Goal: Transaction & Acquisition: Purchase product/service

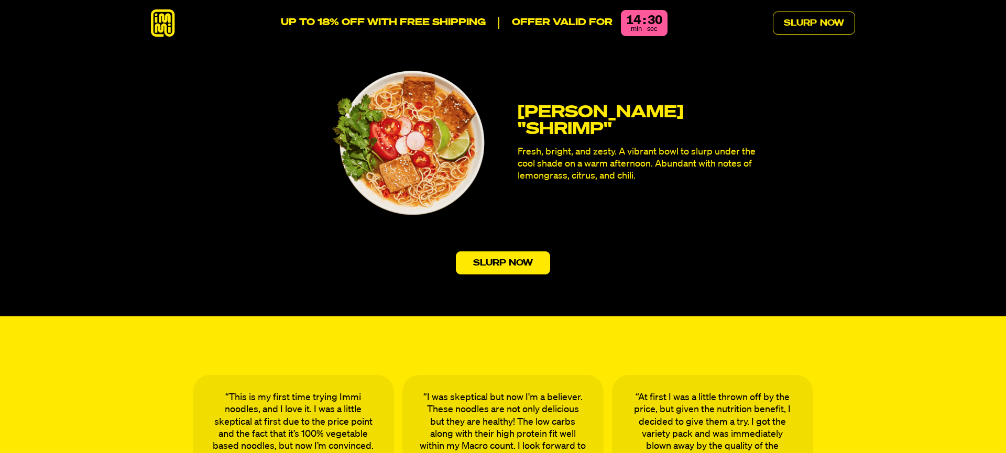
scroll to position [3290, 0]
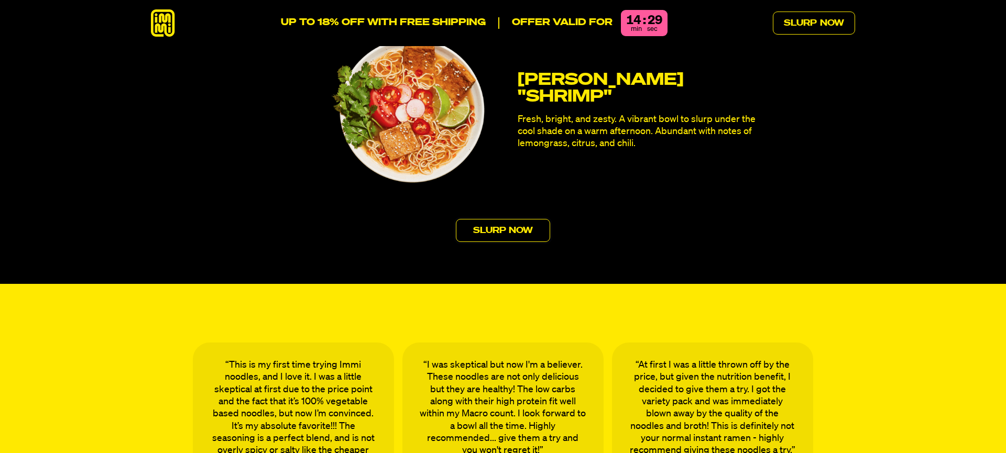
click at [477, 219] on link "Slurp Now" at bounding box center [503, 230] width 95 height 23
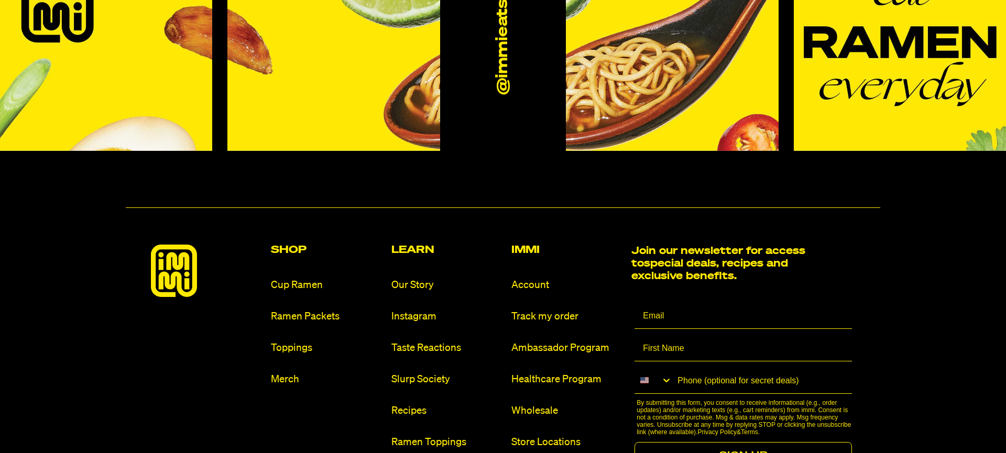
scroll to position [6377, 0]
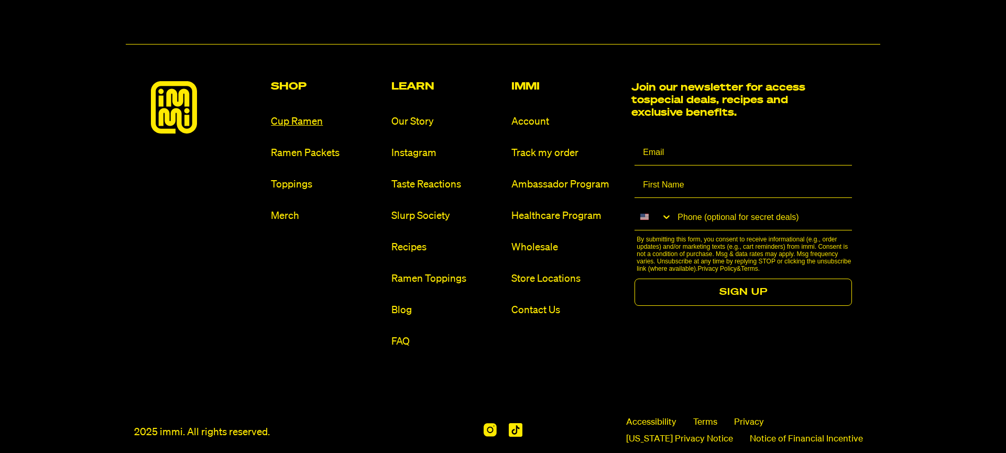
click at [295, 115] on link "Cup Ramen" at bounding box center [327, 122] width 112 height 14
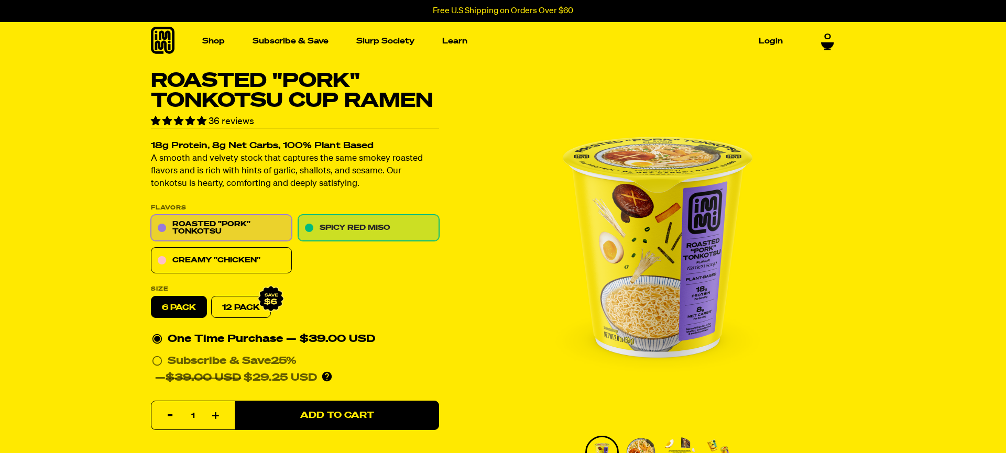
click at [379, 224] on link "Spicy Red Miso" at bounding box center [368, 228] width 141 height 26
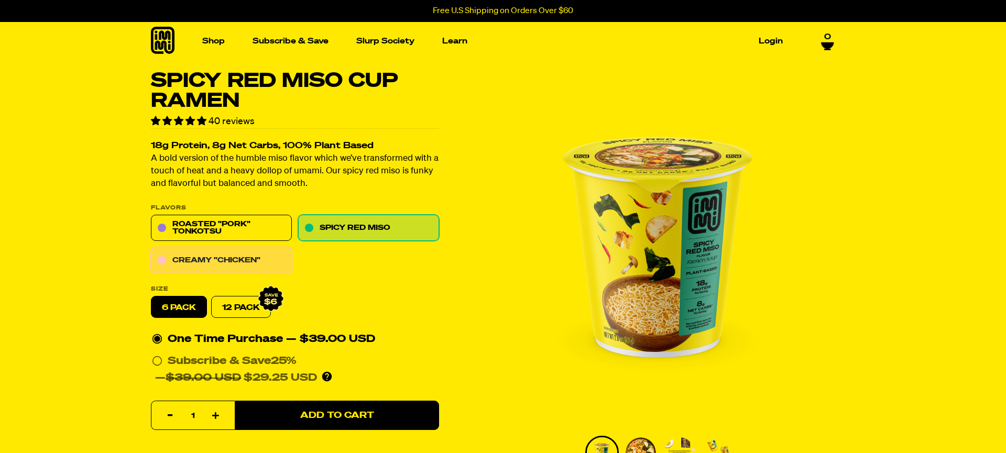
click at [242, 264] on link "Creamy "Chicken"" at bounding box center [221, 261] width 141 height 26
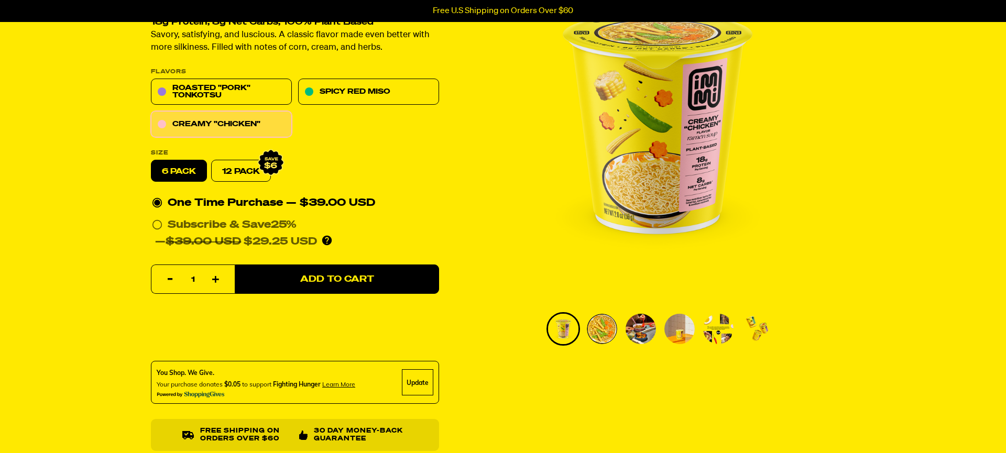
click at [603, 334] on img "Go to slide 2" at bounding box center [602, 329] width 30 height 30
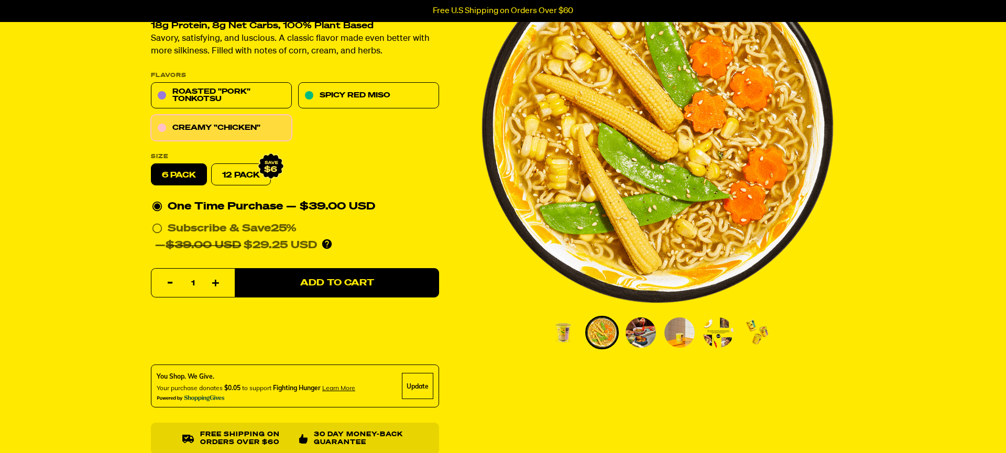
scroll to position [121, 0]
click at [649, 324] on img "Go to slide 3" at bounding box center [641, 332] width 30 height 30
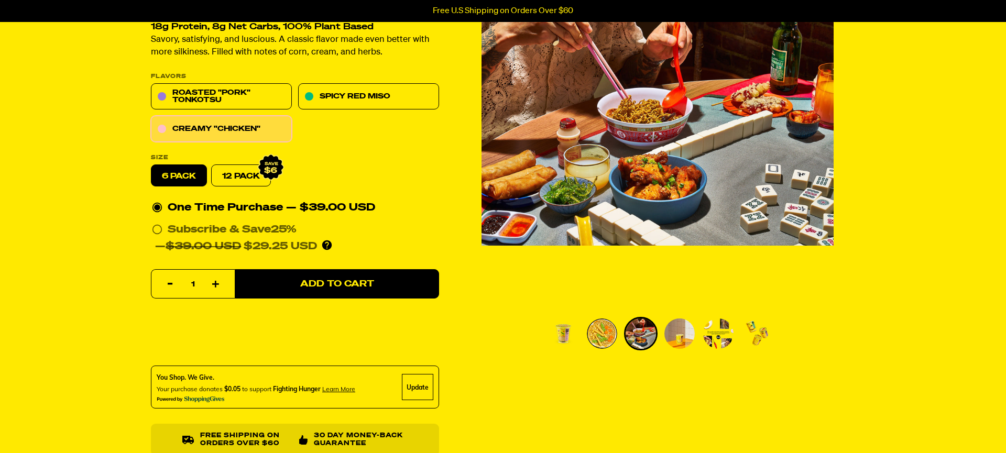
click at [666, 327] on img "Go to slide 4" at bounding box center [680, 334] width 30 height 30
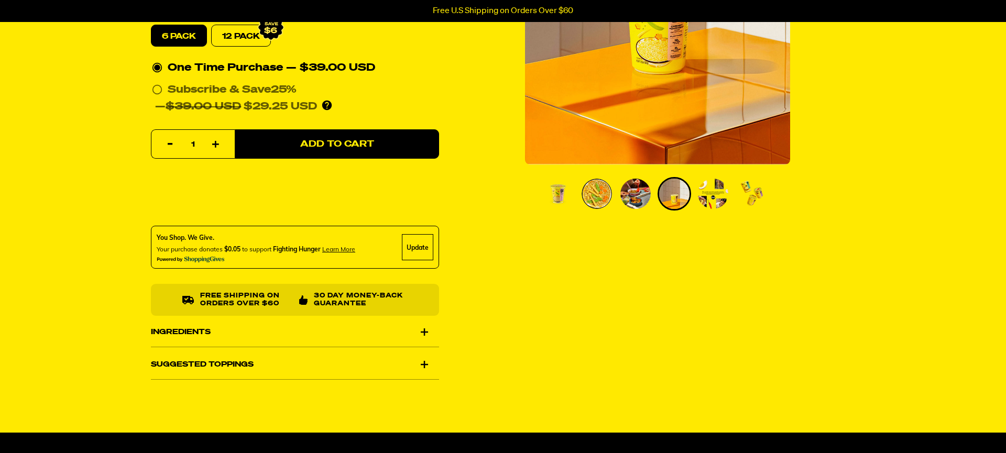
scroll to position [262, 0]
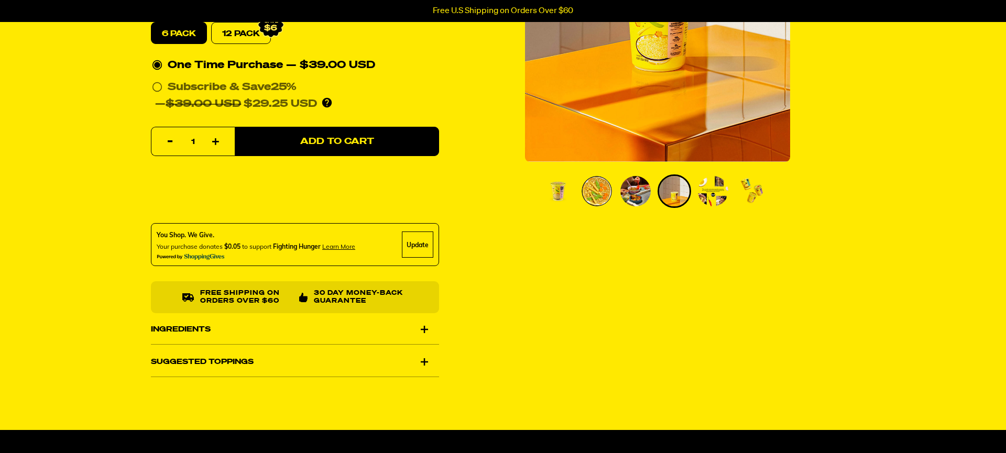
click at [415, 331] on div "Ingredients" at bounding box center [295, 329] width 288 height 29
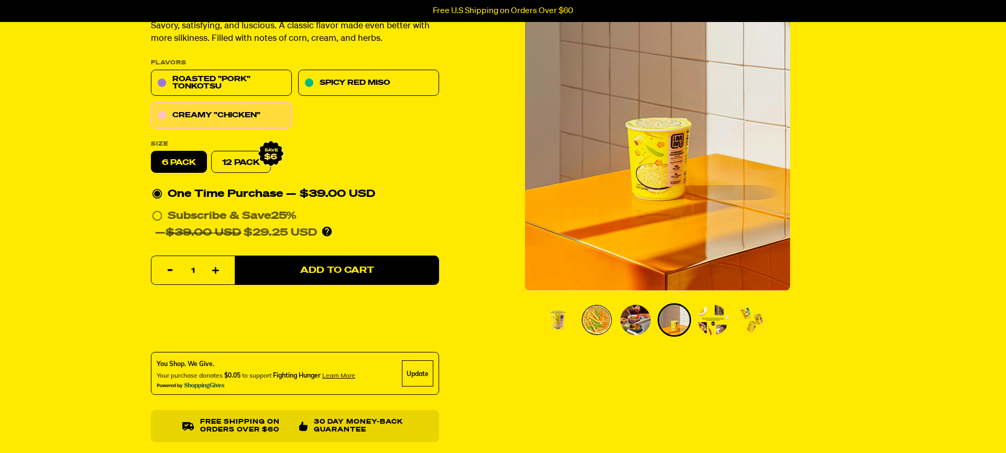
scroll to position [139, 0]
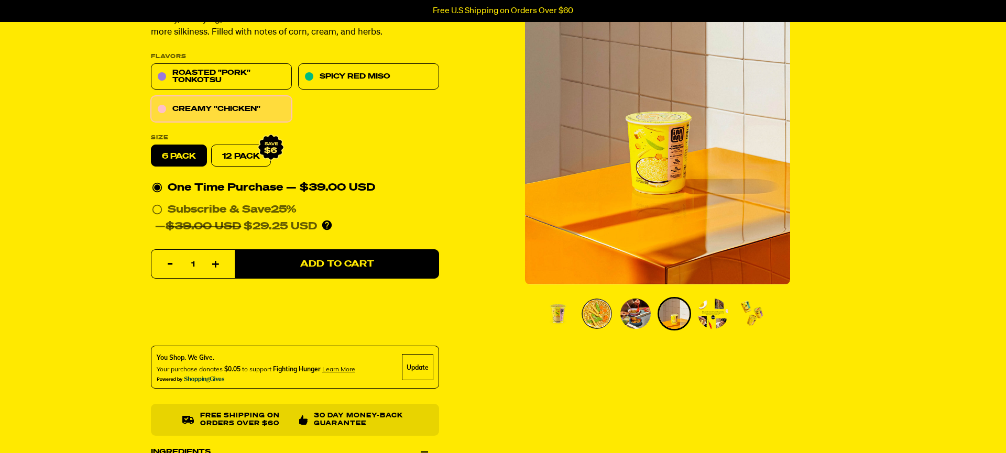
click at [563, 314] on img "Go to slide 1" at bounding box center [558, 314] width 30 height 30
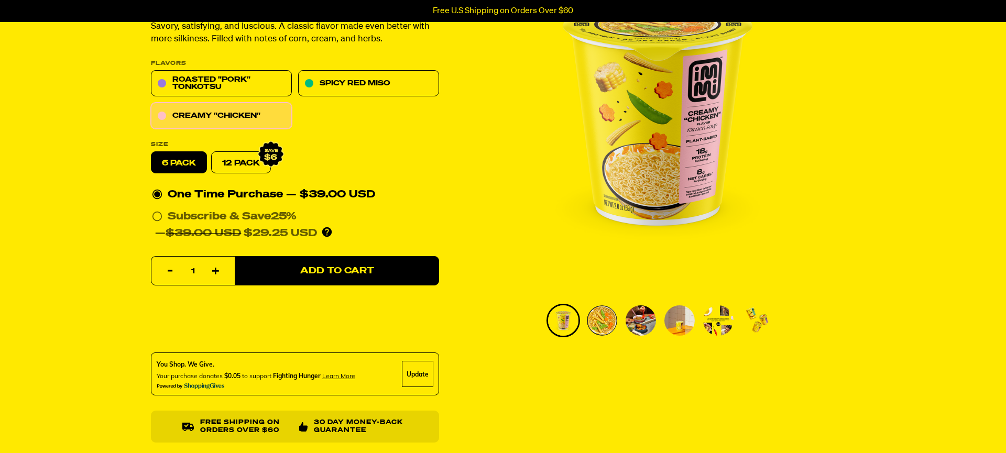
click at [715, 324] on img "Go to slide 5" at bounding box center [718, 321] width 30 height 30
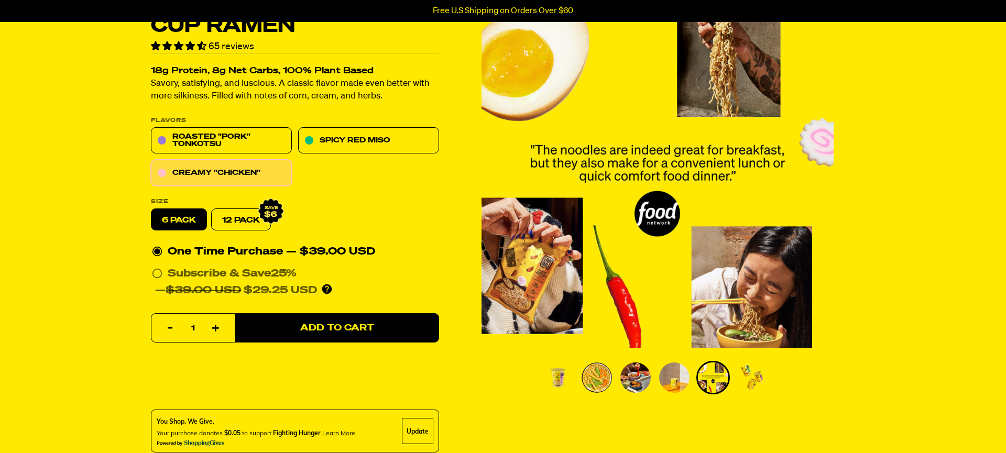
scroll to position [73, 0]
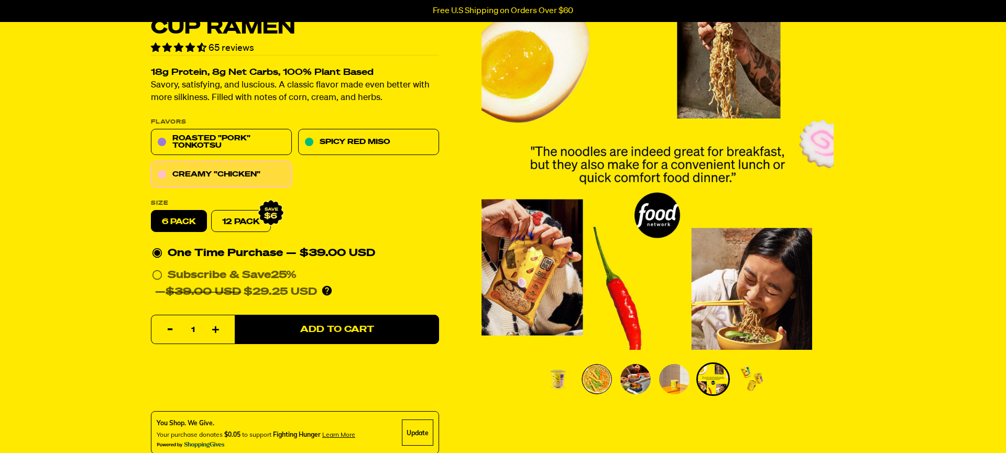
click at [752, 378] on img "Go to slide 6" at bounding box center [752, 379] width 30 height 30
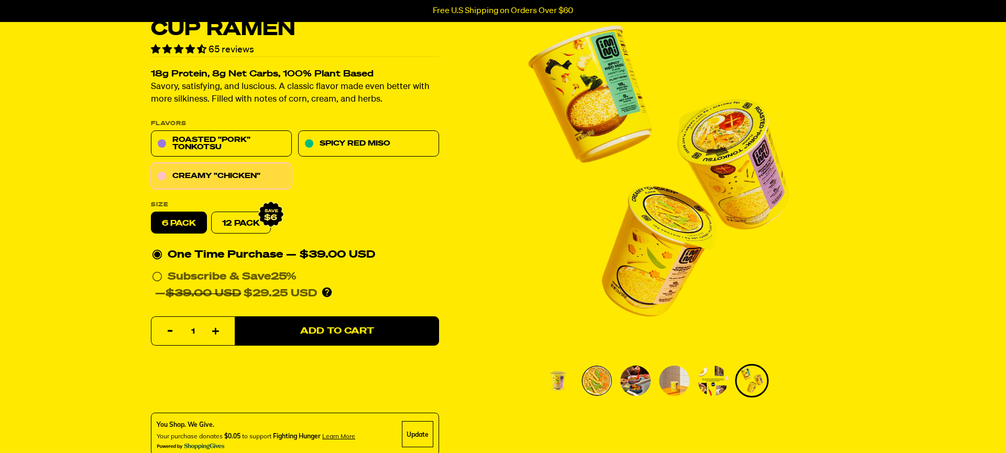
scroll to position [71, 0]
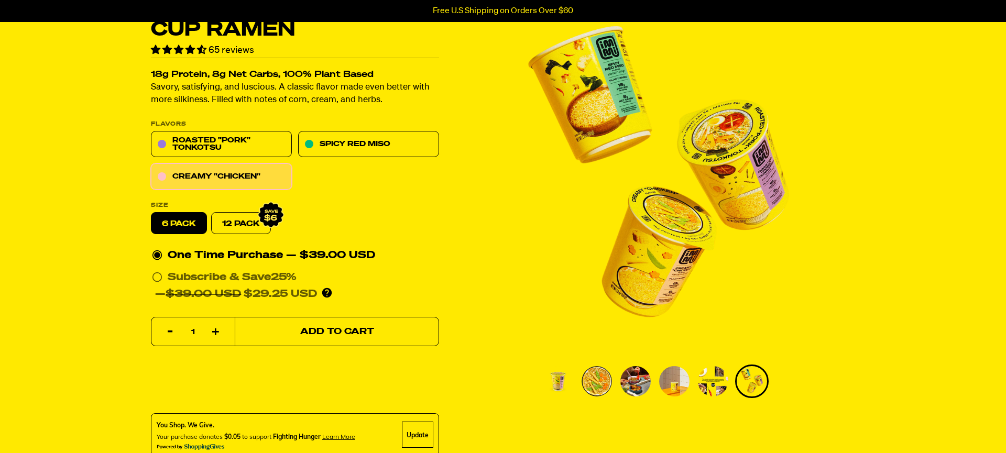
click at [353, 328] on span "Add to Cart" at bounding box center [337, 332] width 74 height 9
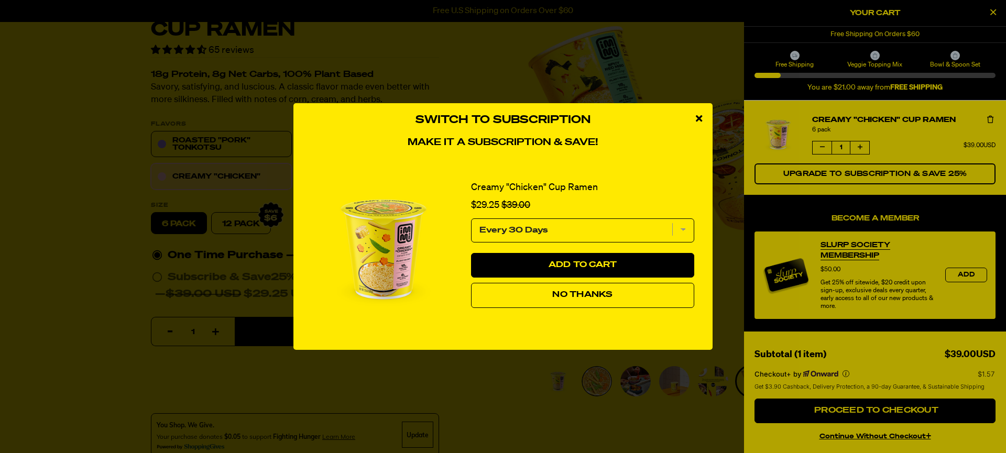
click at [698, 116] on icon "close modal" at bounding box center [699, 118] width 6 height 9
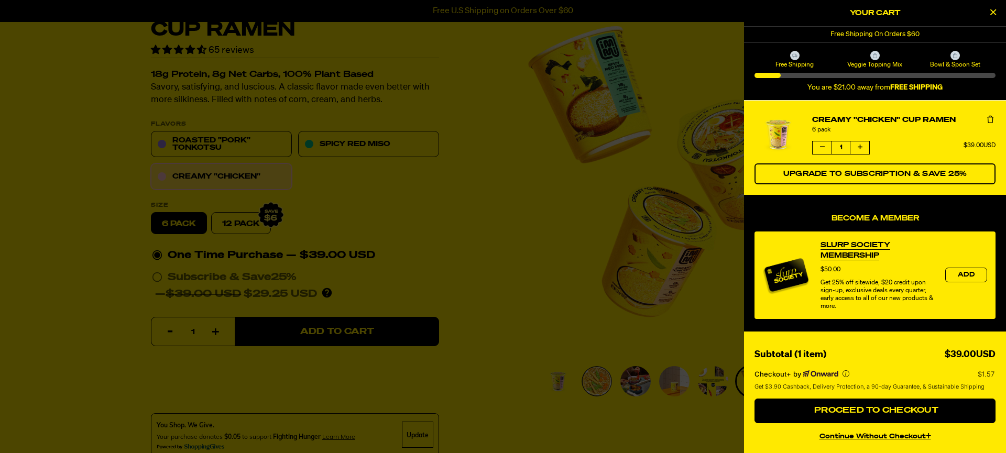
click at [350, 139] on div at bounding box center [503, 226] width 1006 height 453
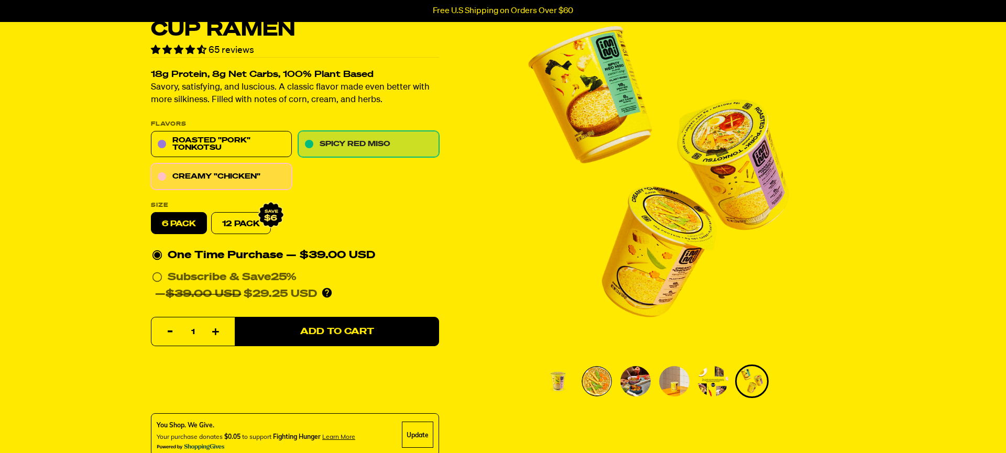
click at [346, 146] on link "Spicy Red Miso" at bounding box center [368, 145] width 141 height 26
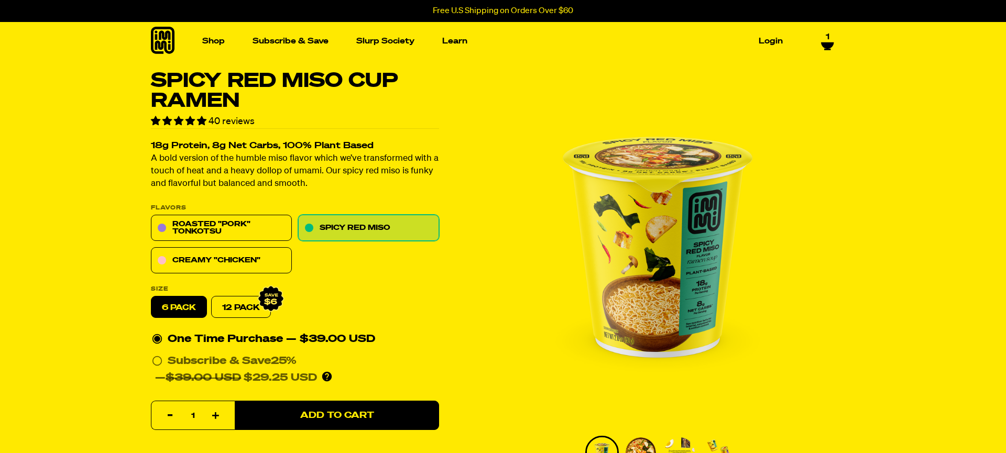
scroll to position [79, 0]
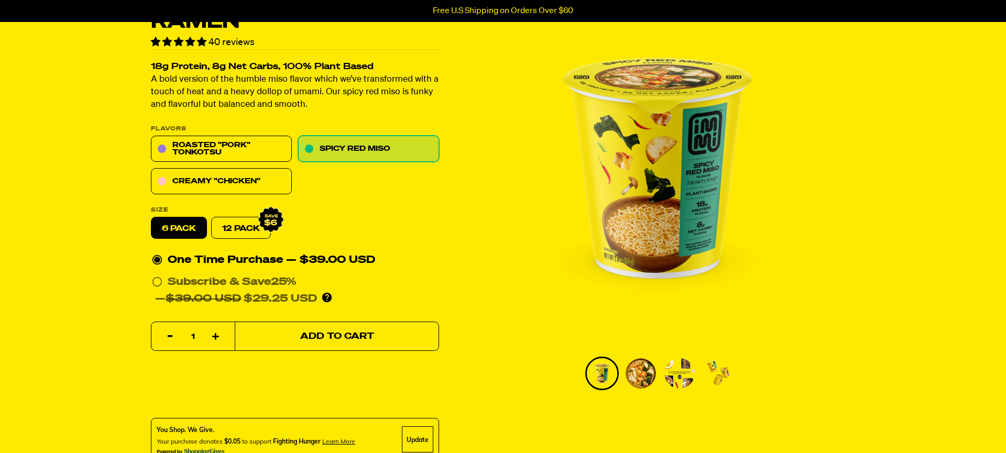
click at [371, 327] on button "Add to Cart" at bounding box center [337, 336] width 204 height 29
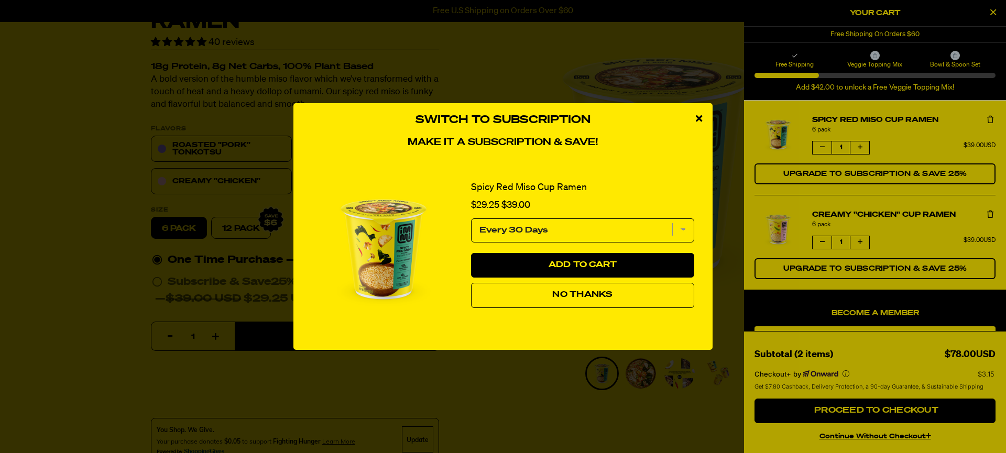
click at [633, 300] on button "No Thanks" at bounding box center [582, 295] width 223 height 25
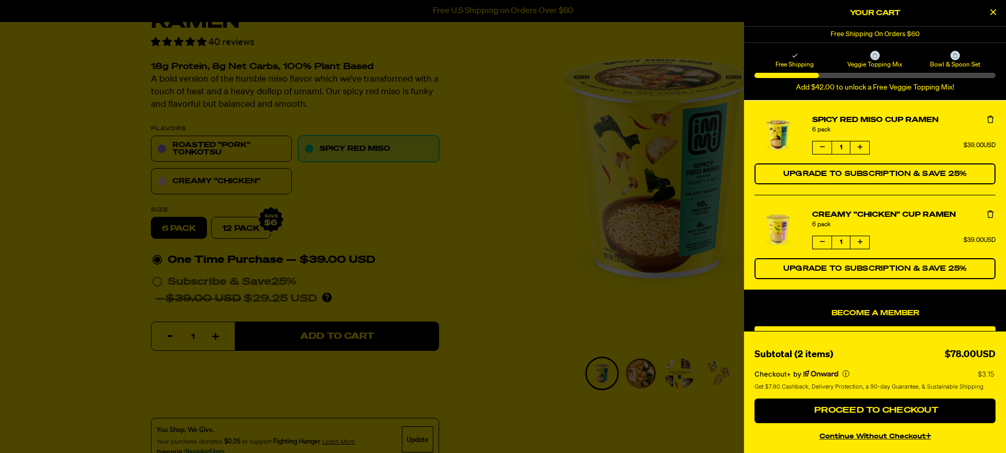
click at [523, 226] on div at bounding box center [503, 226] width 1006 height 453
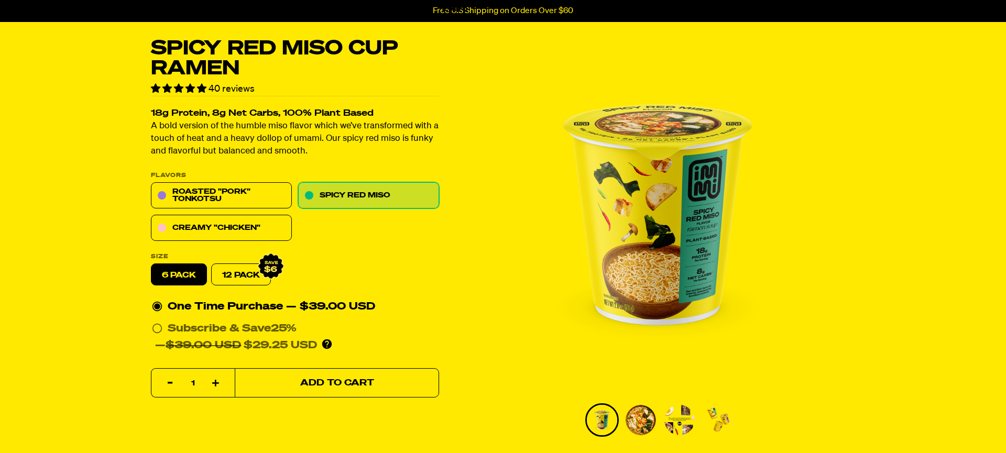
scroll to position [0, 0]
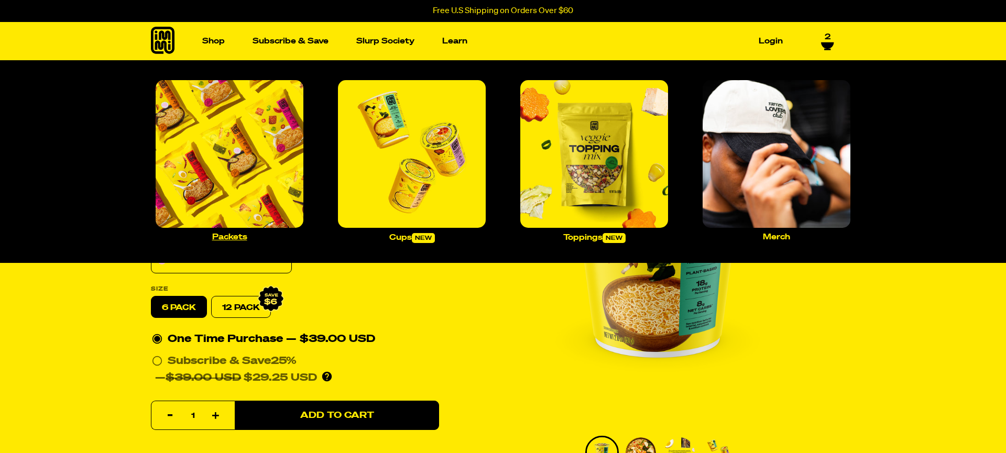
click at [253, 183] on img "Main navigation" at bounding box center [230, 154] width 148 height 148
click at [584, 170] on img "Main navigation" at bounding box center [594, 154] width 148 height 148
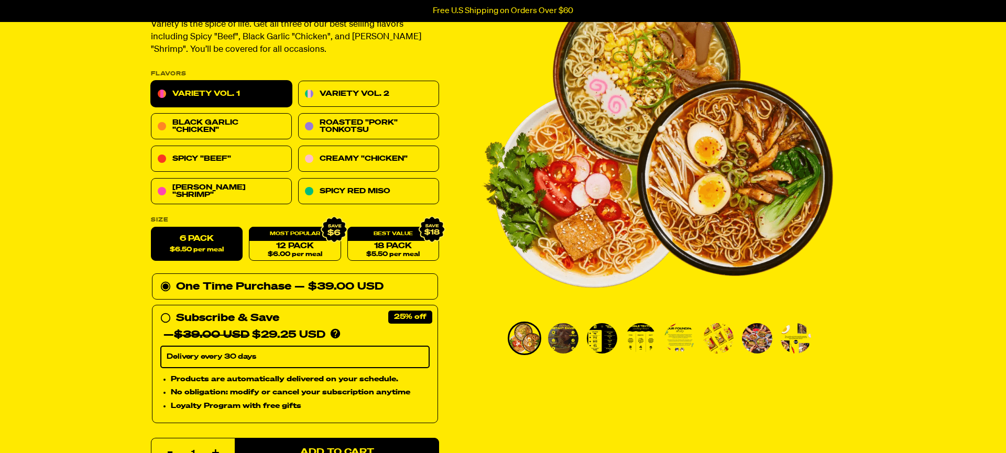
scroll to position [115, 0]
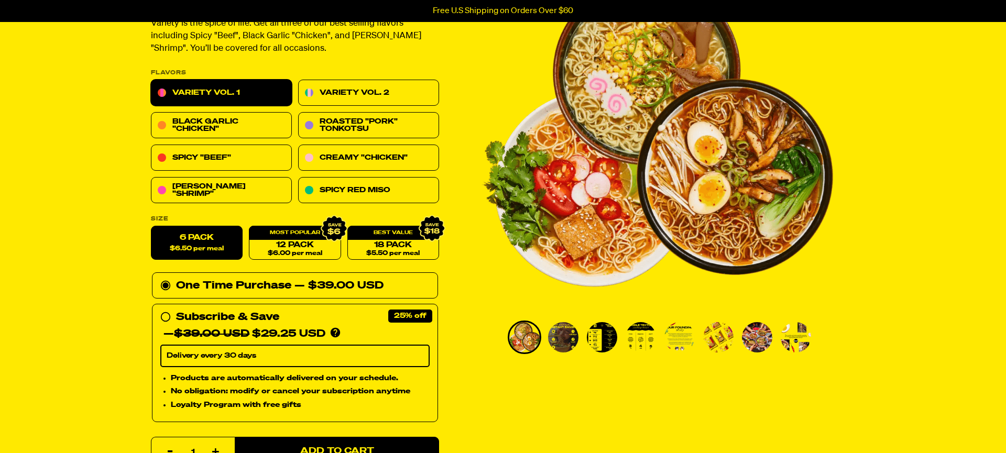
click at [563, 340] on img "Go to slide 2" at bounding box center [563, 337] width 30 height 30
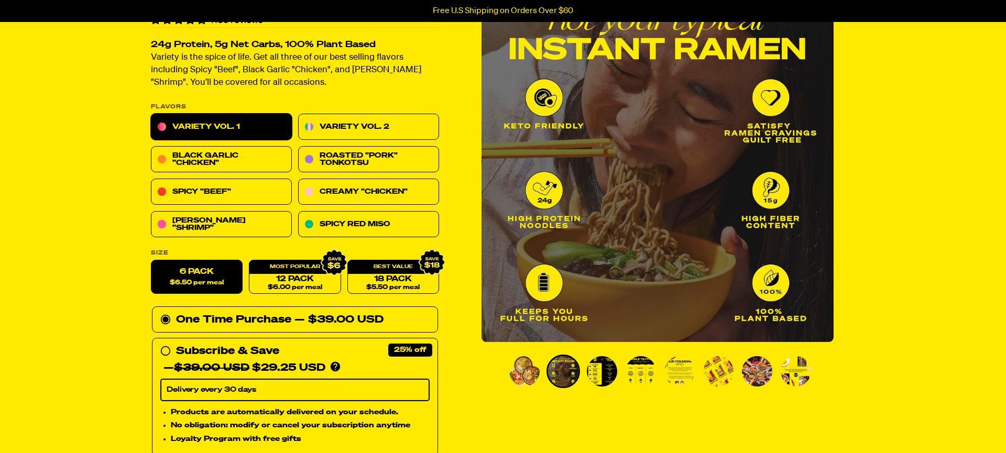
scroll to position [82, 0]
click at [614, 373] on img "Go to slide 3" at bounding box center [602, 371] width 30 height 30
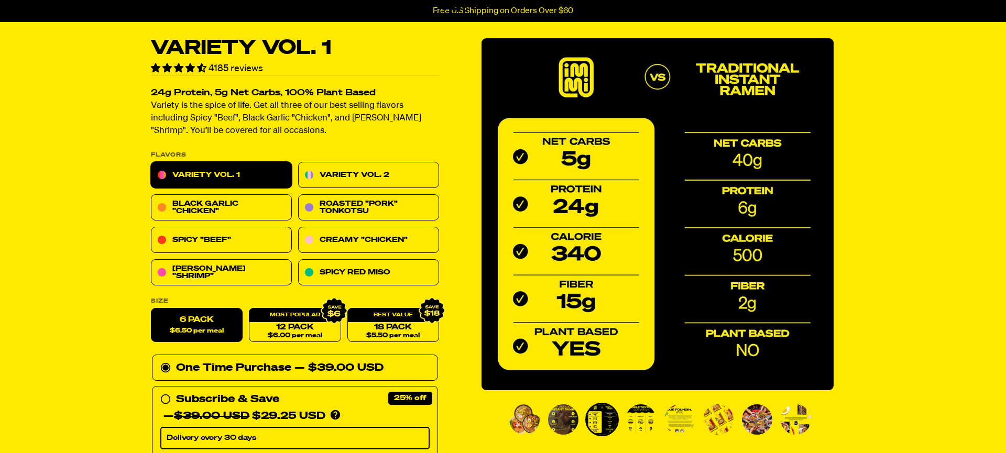
scroll to position [50, 0]
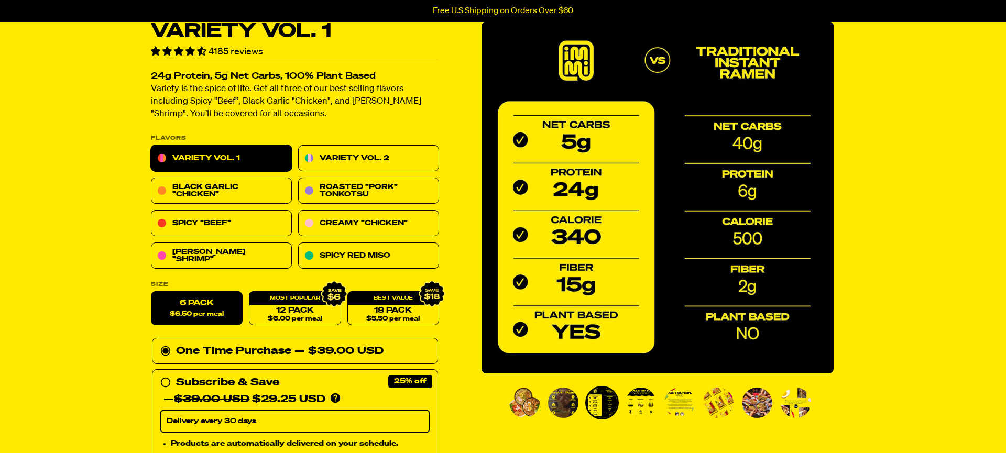
click at [672, 397] on img "Go to slide 5" at bounding box center [680, 403] width 30 height 30
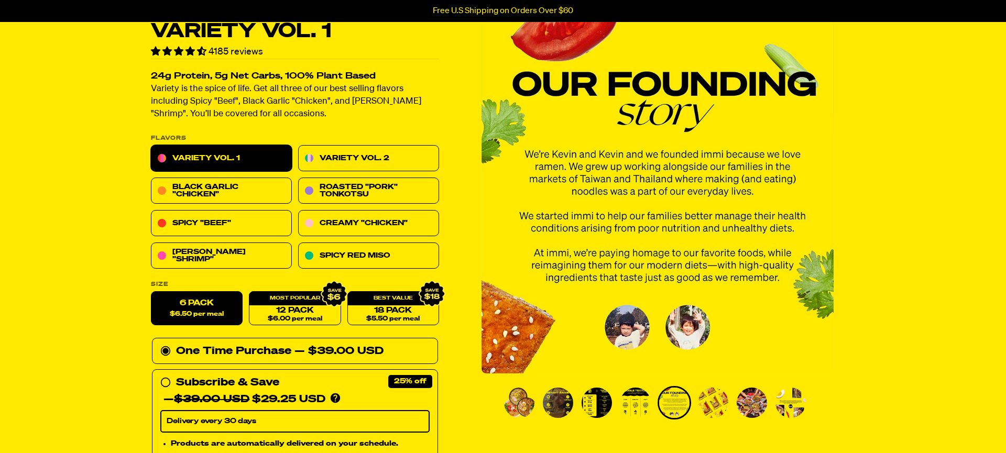
click at [636, 402] on img "Go to slide 4" at bounding box center [636, 403] width 30 height 30
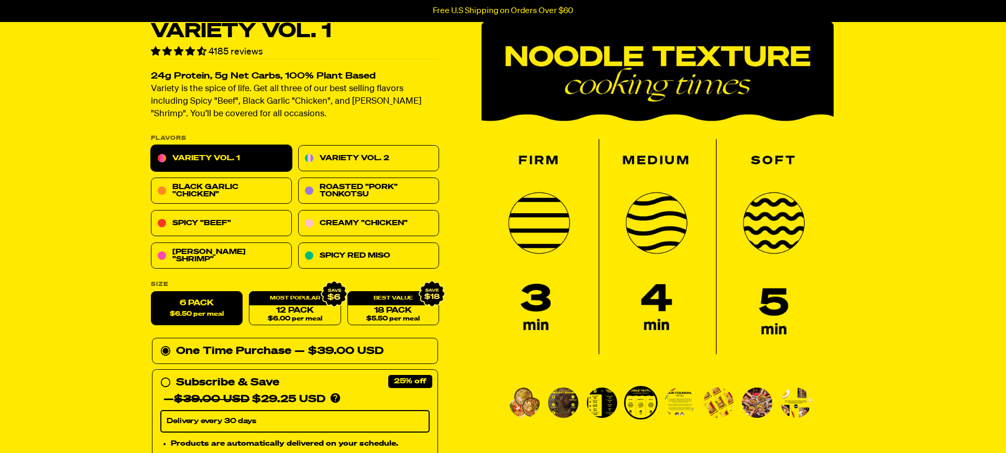
click at [594, 407] on img "Go to slide 3" at bounding box center [602, 403] width 30 height 30
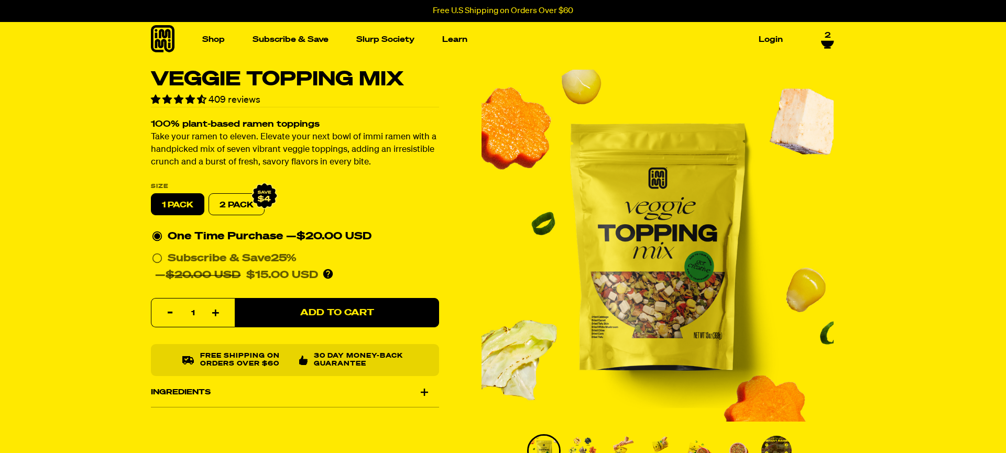
scroll to position [4, 0]
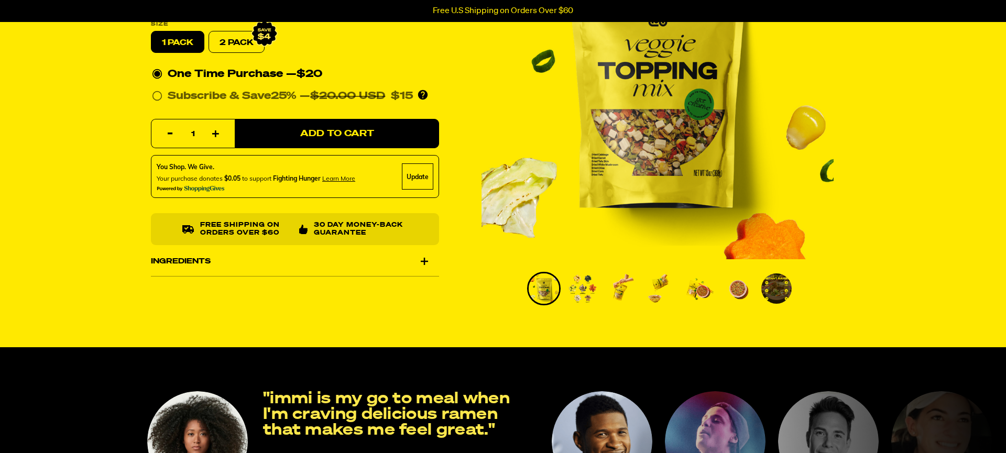
click at [586, 281] on img "Go to slide 2" at bounding box center [583, 289] width 30 height 30
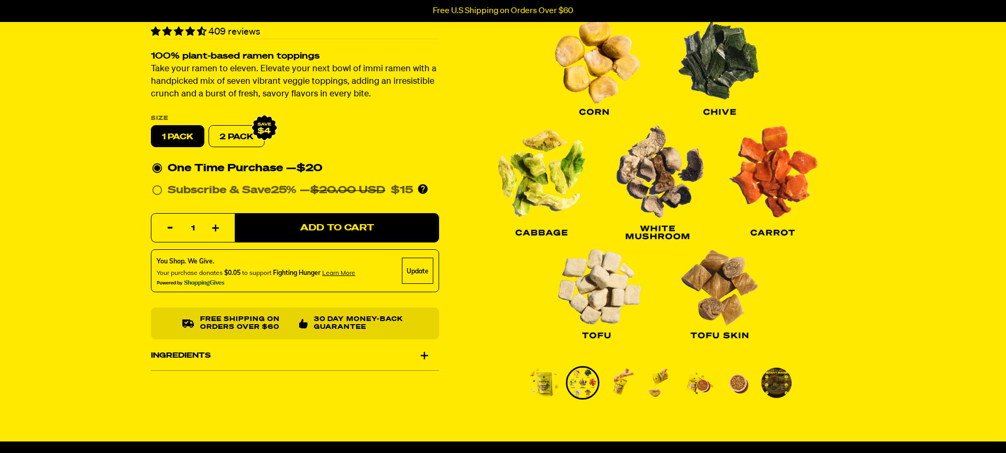
scroll to position [71, 0]
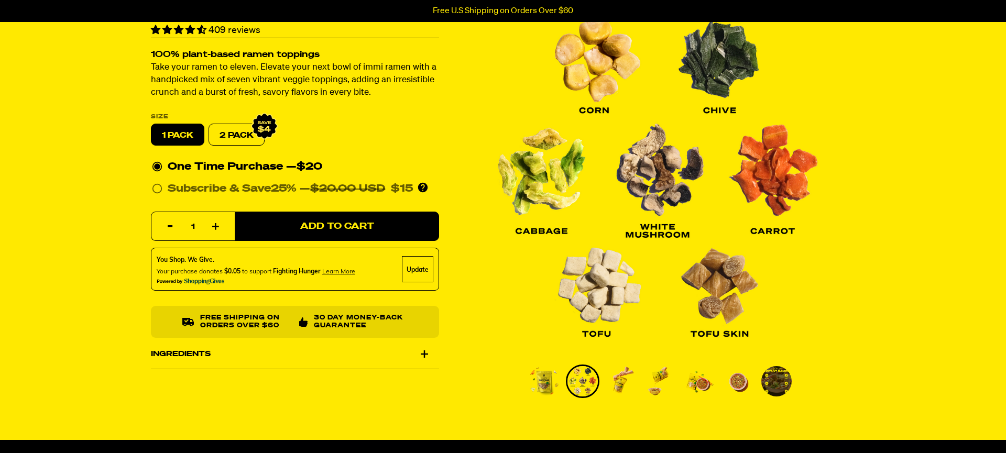
click at [613, 385] on img "Go to slide 3" at bounding box center [621, 381] width 30 height 30
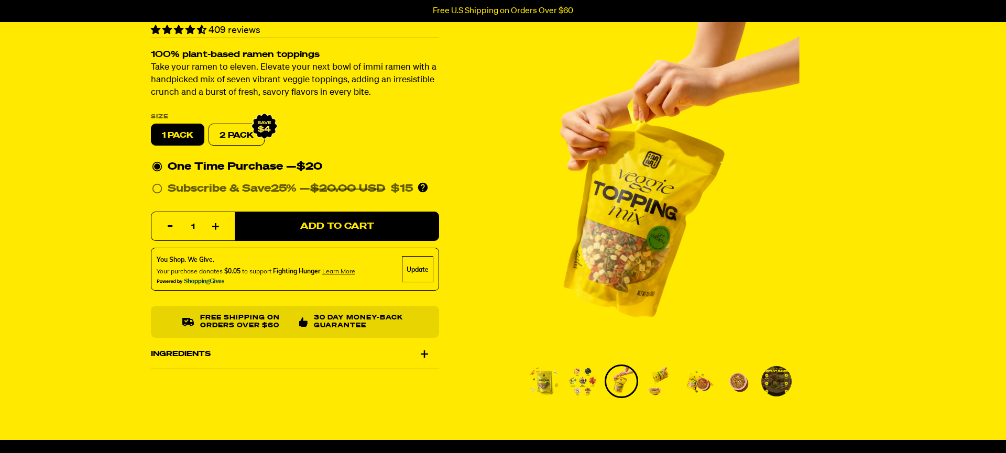
click at [660, 376] on img "Go to slide 4" at bounding box center [660, 381] width 30 height 30
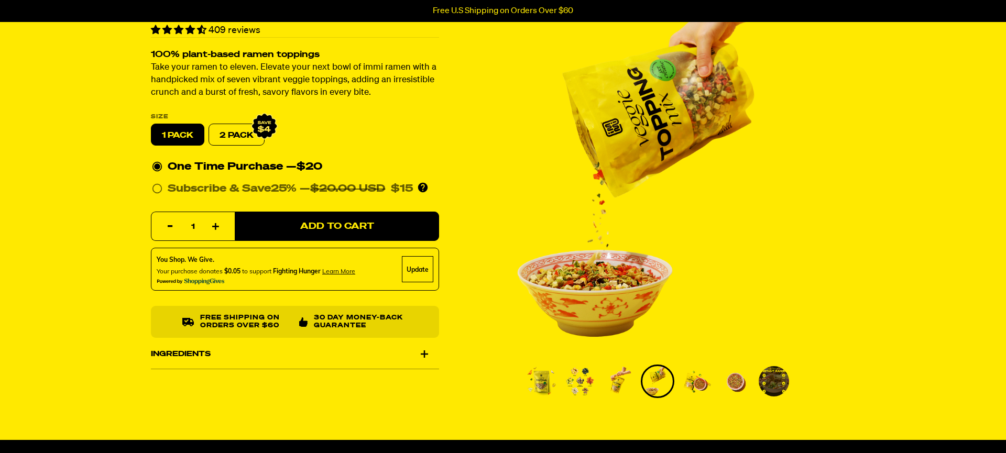
click at [686, 377] on img "Go to slide 5" at bounding box center [696, 381] width 30 height 30
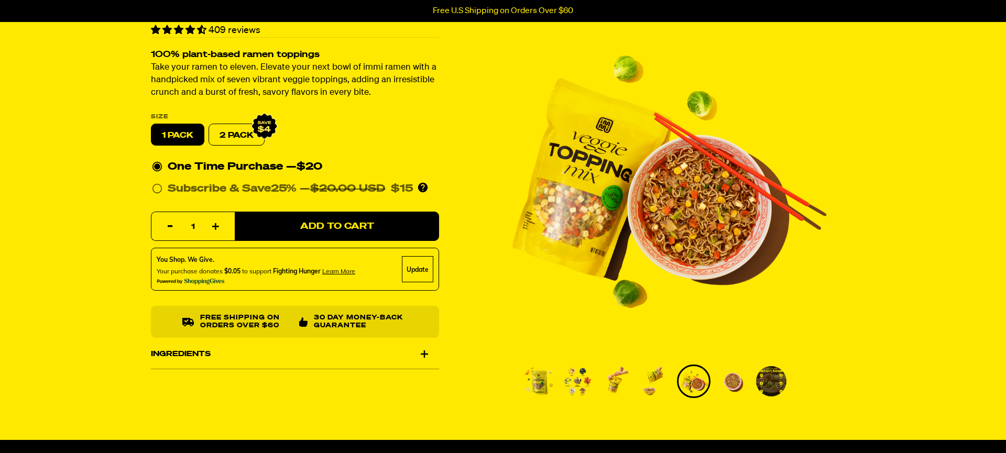
click at [731, 379] on img "Go to slide 6" at bounding box center [732, 381] width 30 height 30
